Goal: Task Accomplishment & Management: Use online tool/utility

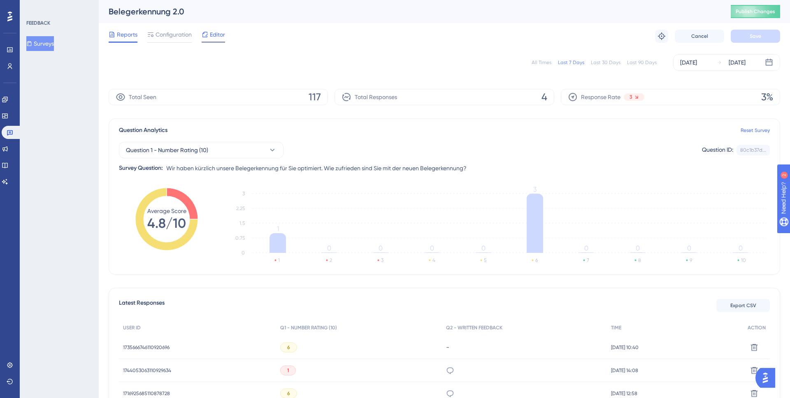
click at [218, 34] on span "Editor" at bounding box center [217, 35] width 15 height 10
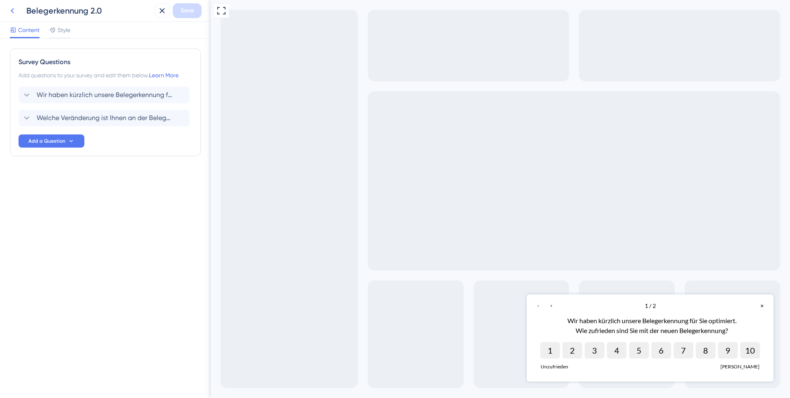
click at [12, 8] on icon at bounding box center [12, 11] width 10 height 10
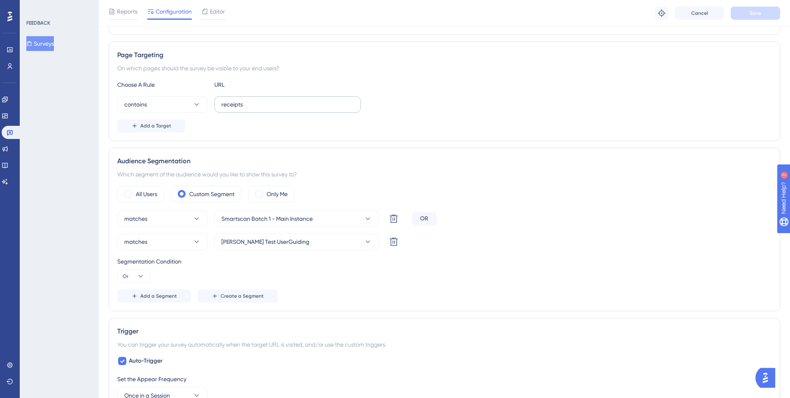
scroll to position [158, 0]
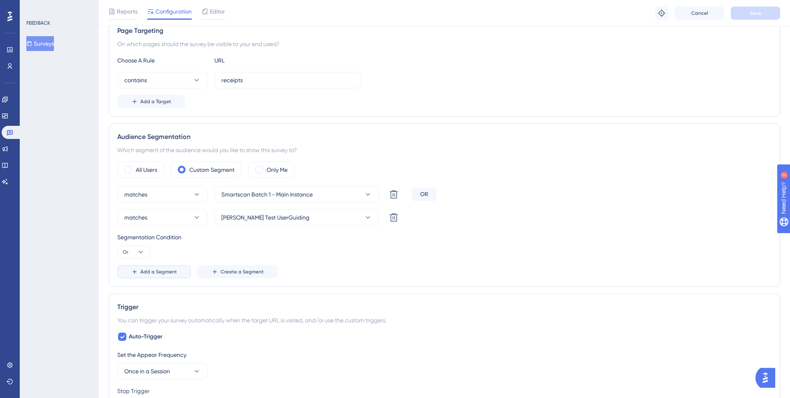
click at [163, 271] on span "Add a Segment" at bounding box center [158, 272] width 37 height 7
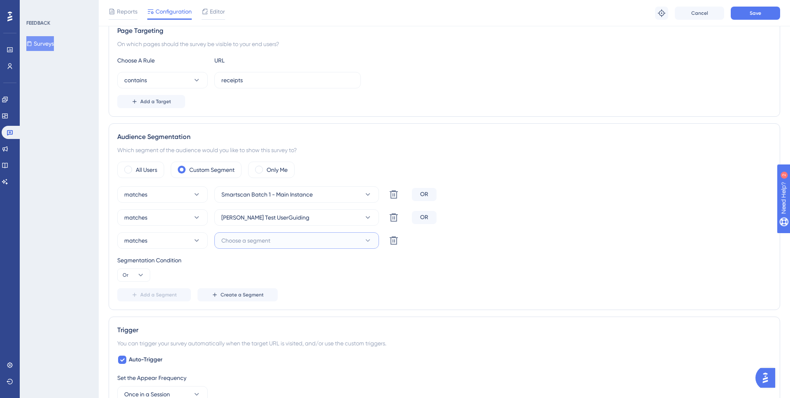
click at [247, 241] on span "Choose a segment" at bounding box center [245, 241] width 49 height 10
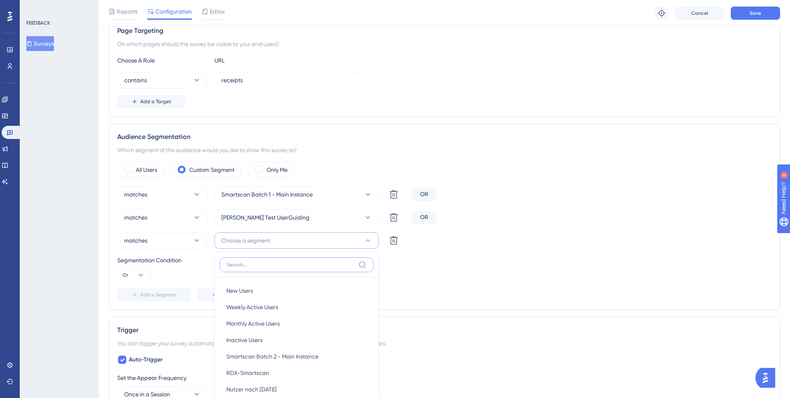
scroll to position [277, 0]
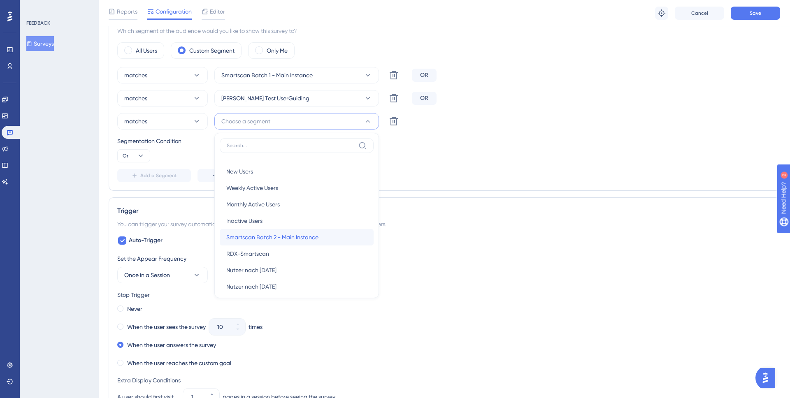
click at [266, 241] on span "Smartscan Batch 2 - Main Instance" at bounding box center [272, 237] width 92 height 10
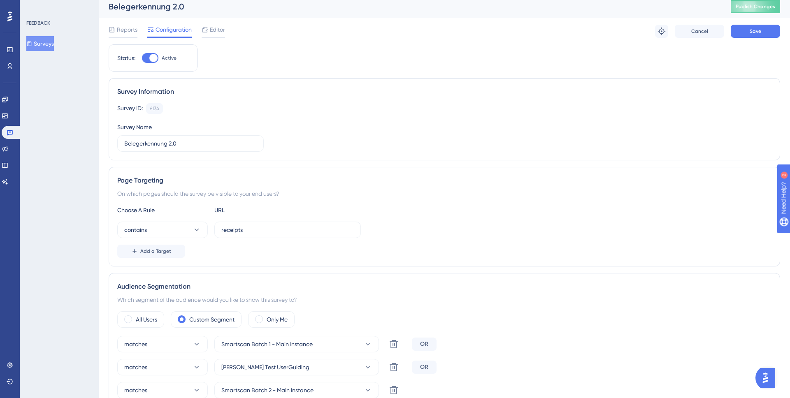
scroll to position [0, 0]
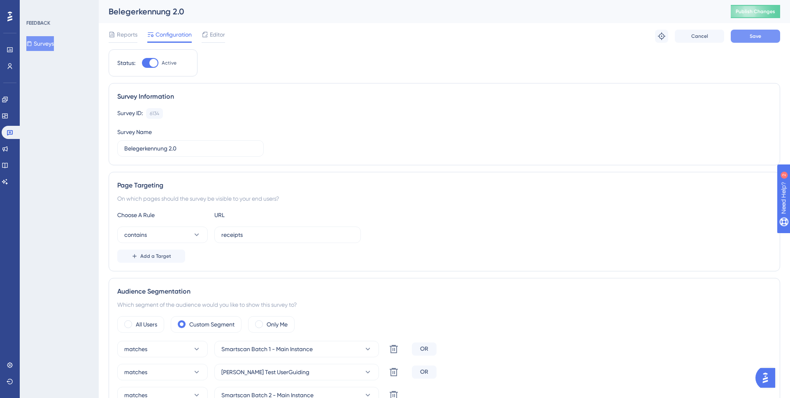
click at [756, 41] on button "Save" at bounding box center [755, 36] width 49 height 13
click at [766, 16] on button "Publish Changes" at bounding box center [755, 11] width 49 height 13
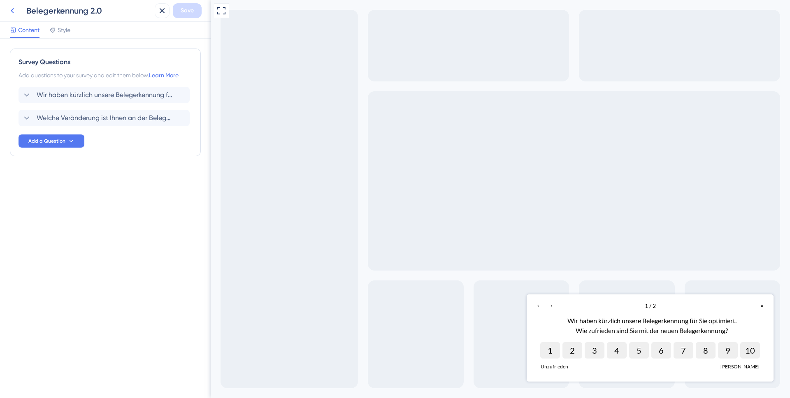
click at [12, 9] on icon at bounding box center [12, 10] width 3 height 5
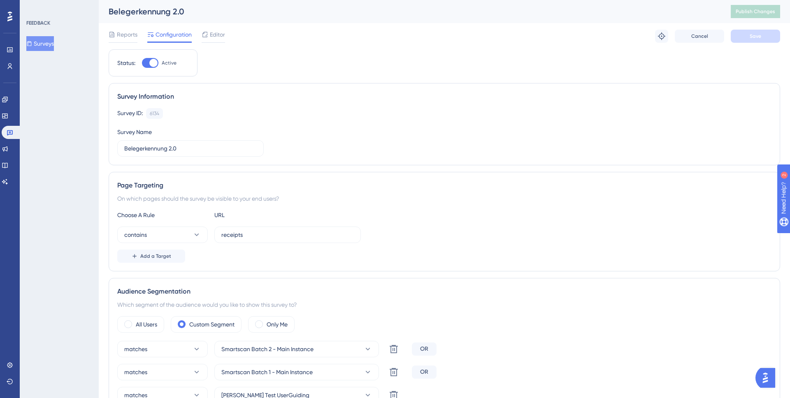
click at [8, 91] on div "Engagement Widgets Feedback Product Updates Knowledge Base AI Assistant" at bounding box center [10, 131] width 16 height 116
click at [8, 100] on icon at bounding box center [5, 99] width 7 height 7
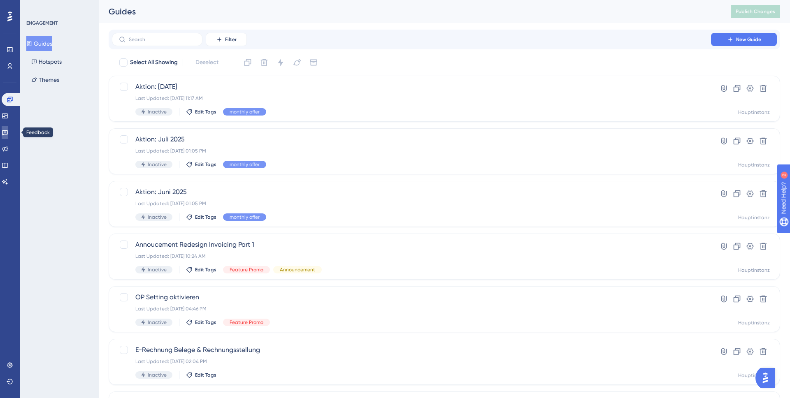
click at [6, 130] on link at bounding box center [5, 132] width 7 height 13
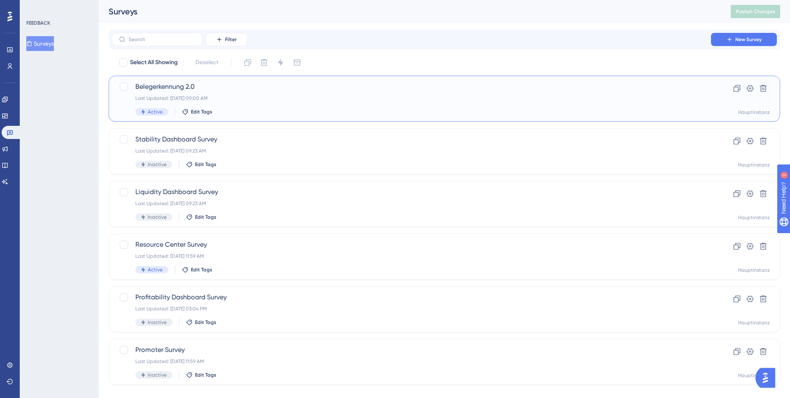
click at [230, 98] on div "Last Updated: [DATE] 09:00 AM" at bounding box center [411, 98] width 552 height 7
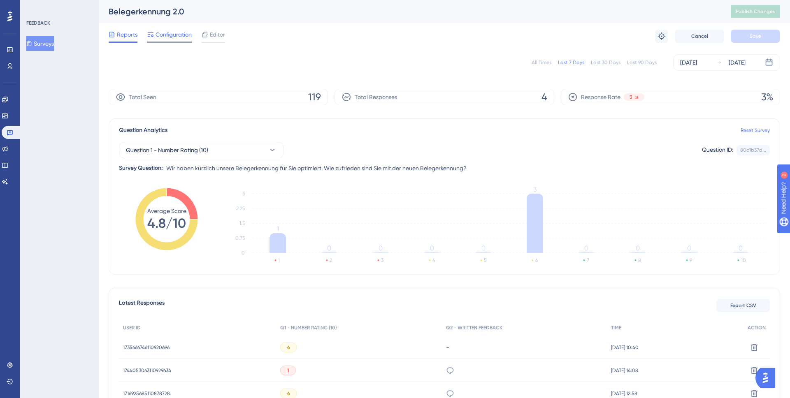
click at [171, 37] on span "Configuration" at bounding box center [174, 35] width 36 height 10
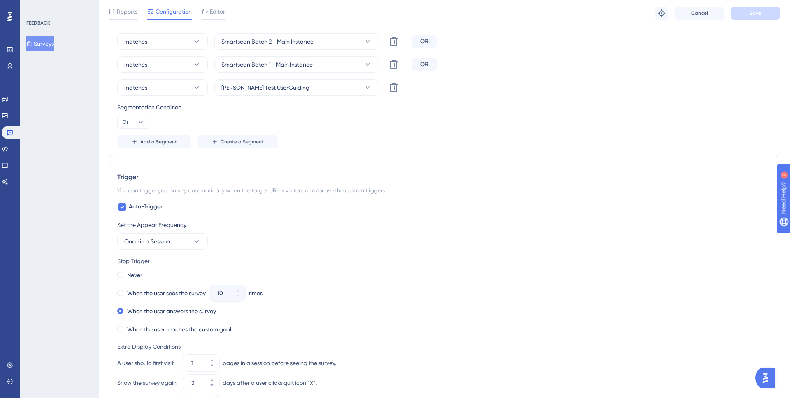
scroll to position [222, 0]
